Goal: Find specific page/section: Find specific page/section

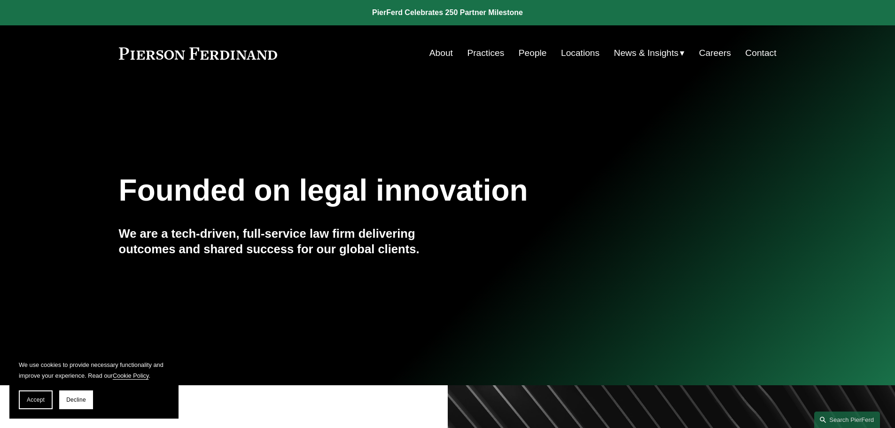
click at [534, 57] on link "People" at bounding box center [533, 53] width 28 height 18
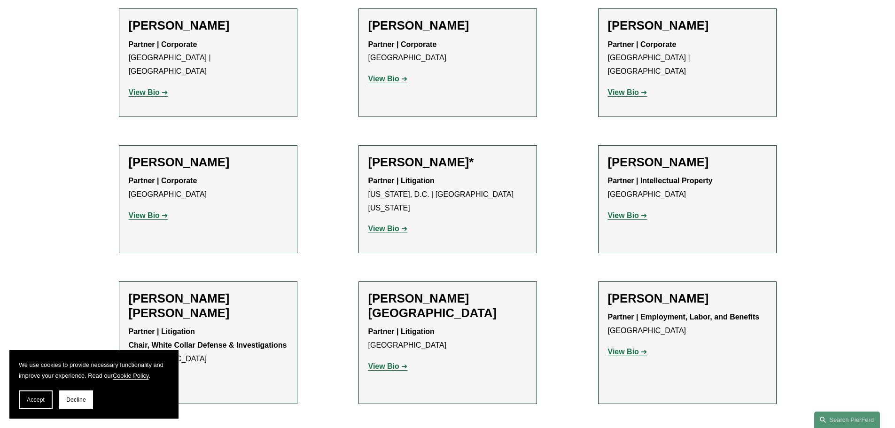
scroll to position [5354, 0]
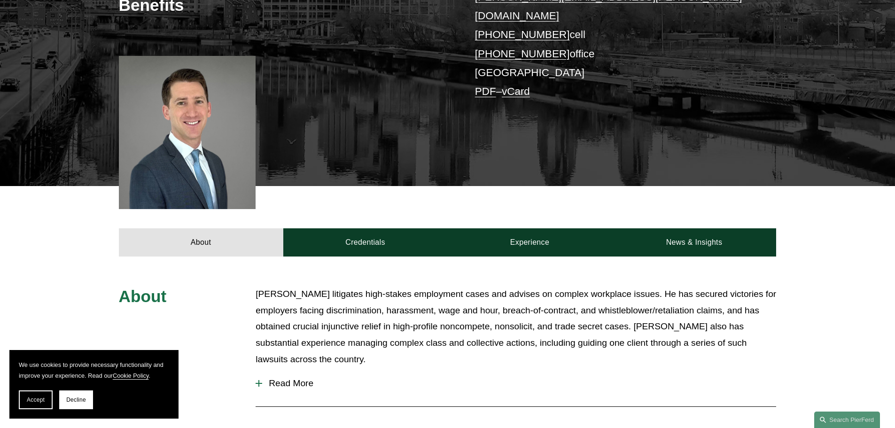
scroll to position [329, 0]
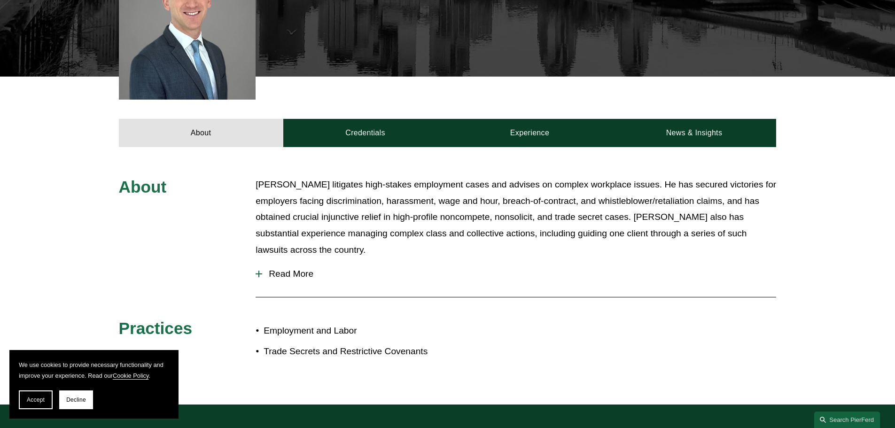
click at [271, 269] on span "Read More" at bounding box center [519, 274] width 514 height 10
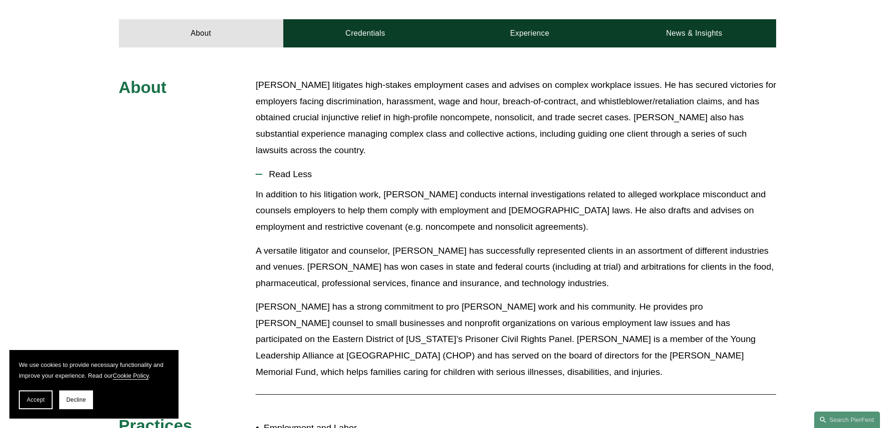
scroll to position [423, 0]
